Goal: Transaction & Acquisition: Purchase product/service

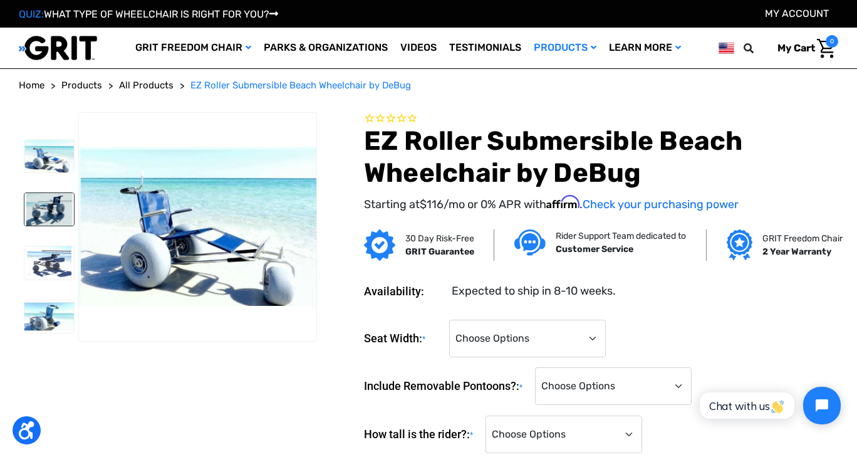
click at [48, 202] on img at bounding box center [49, 209] width 50 height 33
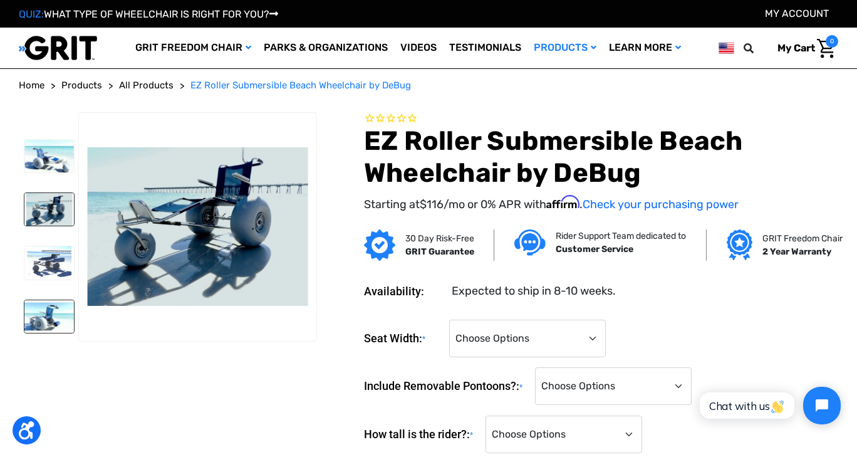
click at [55, 301] on img at bounding box center [49, 316] width 50 height 33
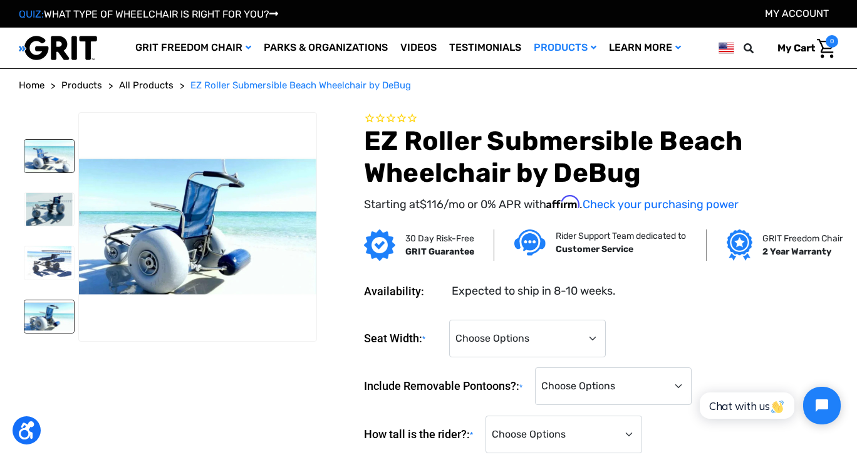
click at [53, 157] on img at bounding box center [49, 156] width 50 height 33
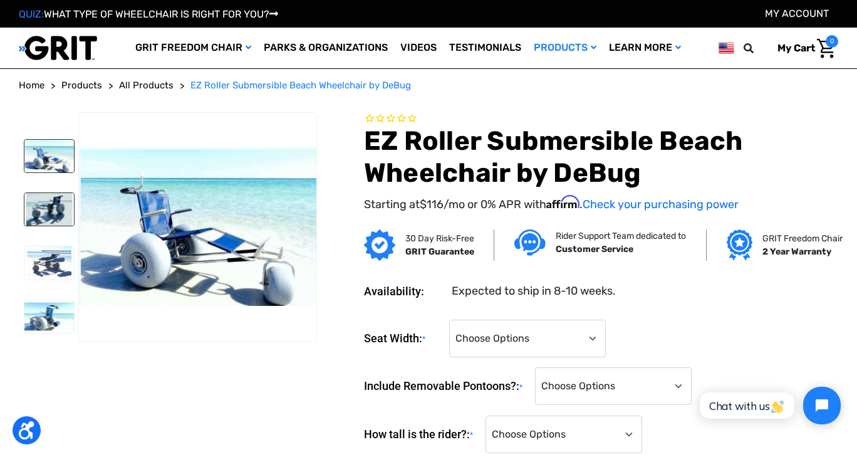
click at [63, 214] on img at bounding box center [49, 209] width 50 height 33
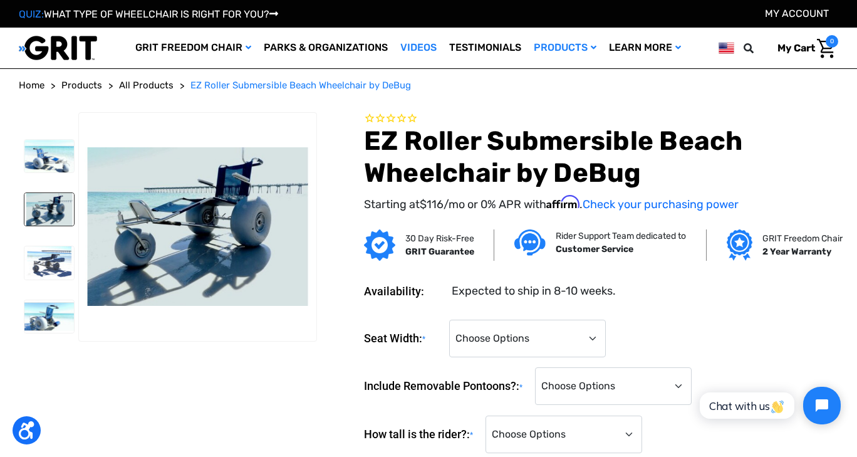
click at [411, 49] on link "Videos" at bounding box center [418, 48] width 49 height 41
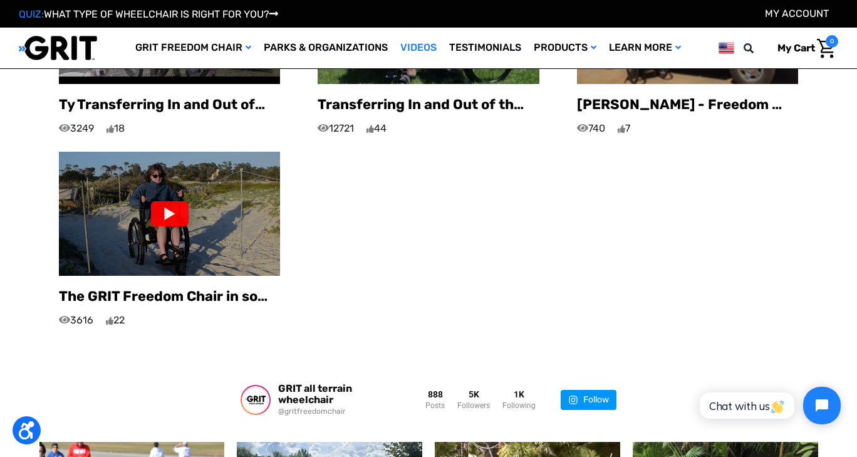
scroll to position [1098, 0]
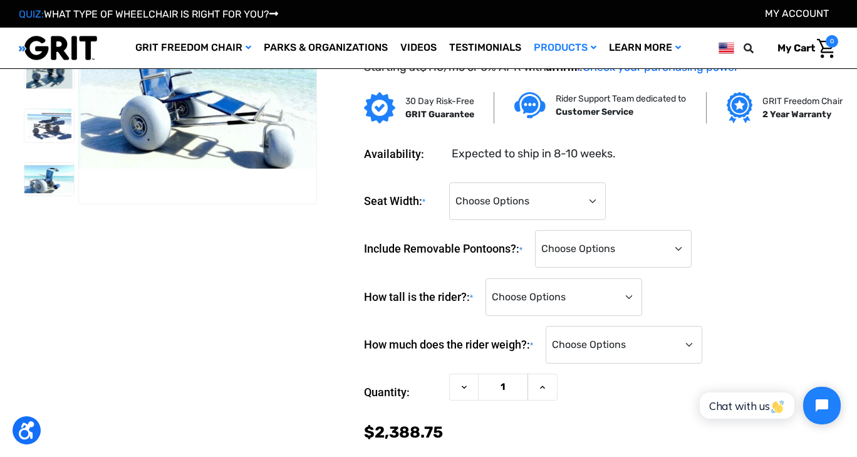
scroll to position [68, 0]
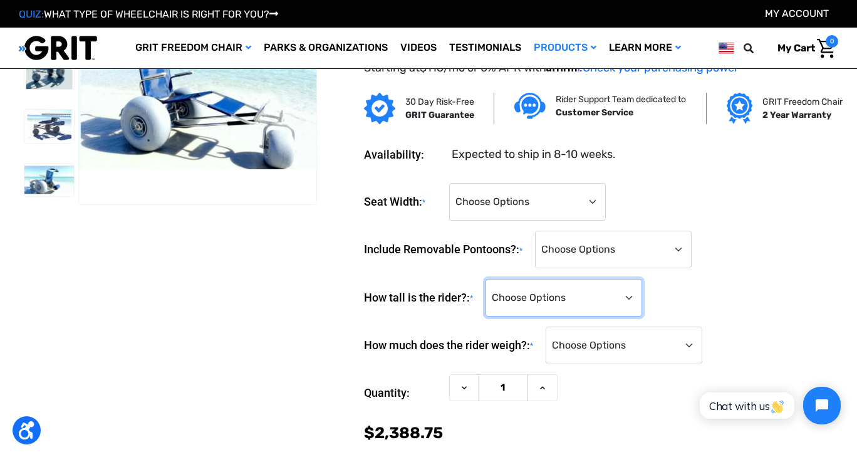
click at [634, 308] on select "Choose Options <4'0" 4'0" 4'1" 4'2" 4'3" 4'4" 4'5" 4'6" 4'7" 4'8" 4'9" 4'10" 4'…" at bounding box center [564, 298] width 157 height 38
select select "868"
click at [489, 287] on select "Choose Options <4'0" 4'0" 4'1" 4'2" 4'3" 4'4" 4'5" 4'6" 4'7" 4'8" 4'9" 4'10" 4'…" at bounding box center [564, 298] width 157 height 38
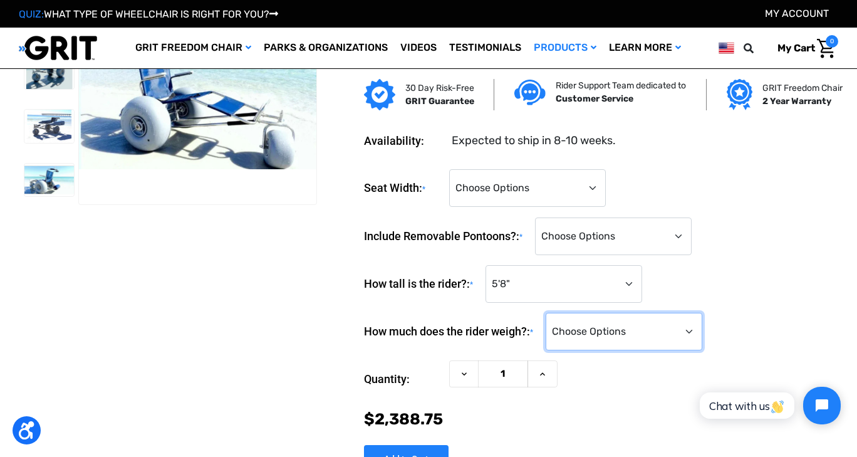
click at [692, 342] on select "Choose Options <100 lbs. 100-149 lbs. 150-199 lbs. 200-249 lbs. 250-299 lbs. 30…" at bounding box center [624, 332] width 157 height 38
select select "880"
click at [550, 321] on select "Choose Options <100 lbs. 100-149 lbs. 150-199 lbs. 200-249 lbs. 250-299 lbs. 30…" at bounding box center [624, 332] width 157 height 38
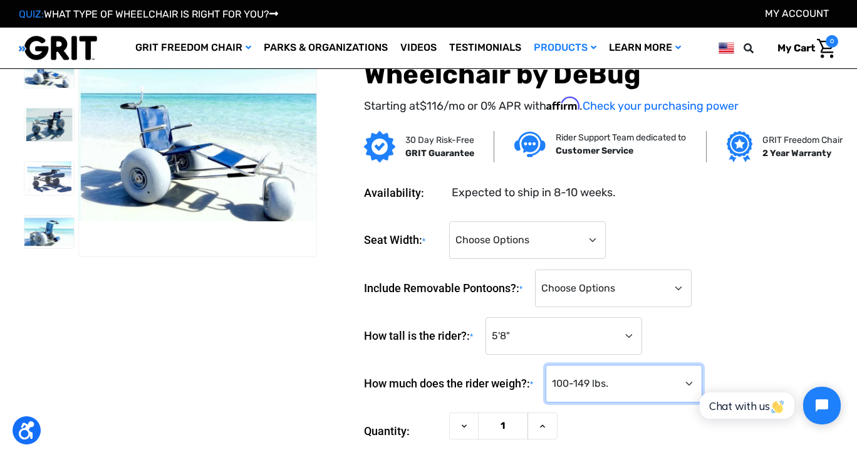
scroll to position [15, 0]
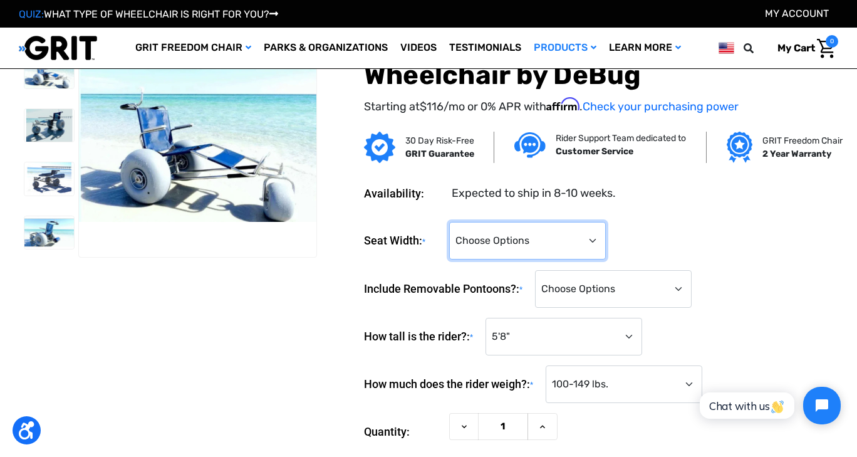
click at [595, 247] on select "Choose Options 14" 16" 18"" at bounding box center [527, 241] width 157 height 38
select select "699"
click at [449, 230] on select "Choose Options 14" 16" 18"" at bounding box center [527, 241] width 157 height 38
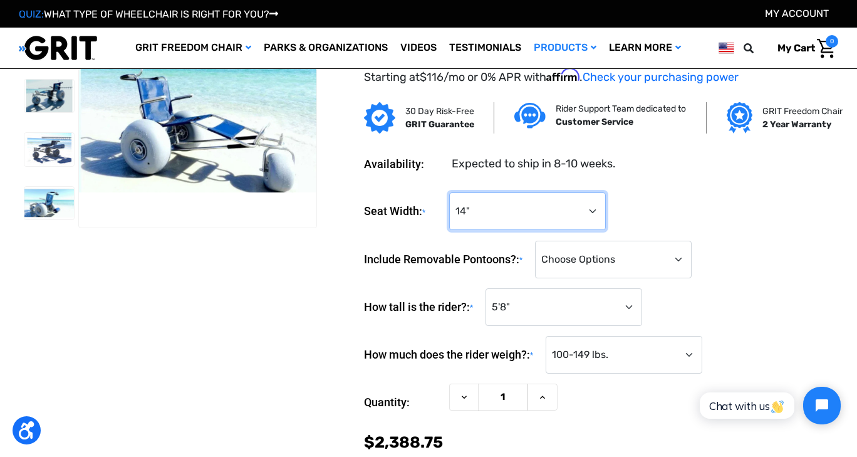
scroll to position [43, 0]
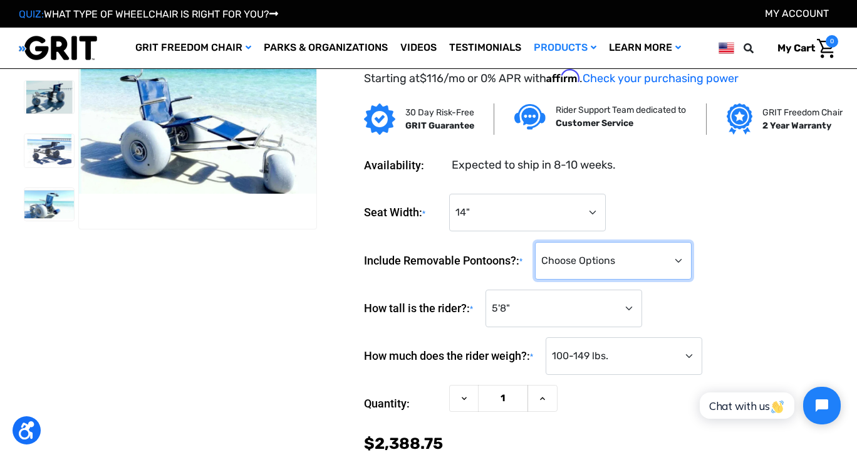
click at [681, 268] on select "Choose Options No Pontoons Yes, Include Removable Pontoons (+$636)" at bounding box center [613, 261] width 157 height 38
select select "716"
click at [538, 249] on select "Choose Options No Pontoons Yes, Include Removable Pontoons (+$636)" at bounding box center [613, 261] width 157 height 38
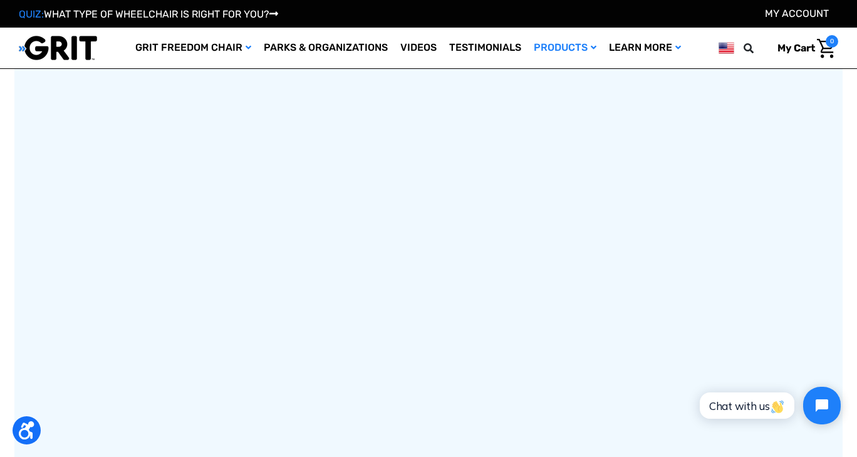
scroll to position [1217, 0]
